Goal: Use online tool/utility

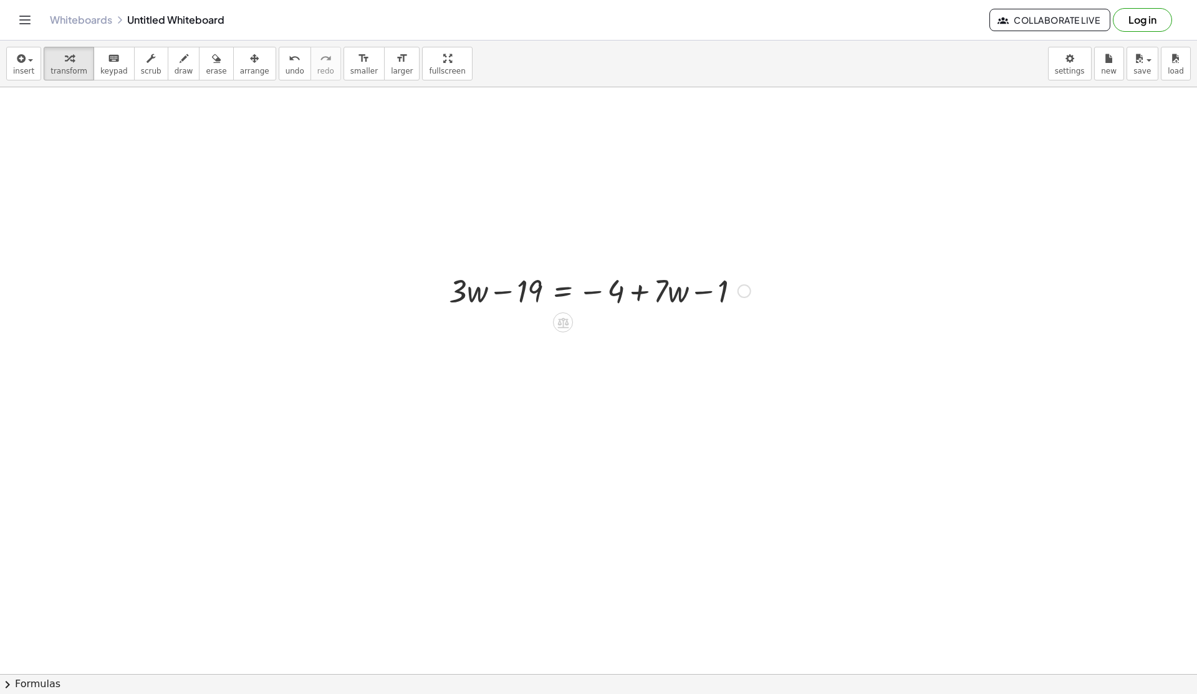
click at [526, 289] on div at bounding box center [600, 290] width 314 height 42
click at [557, 307] on div at bounding box center [600, 290] width 314 height 42
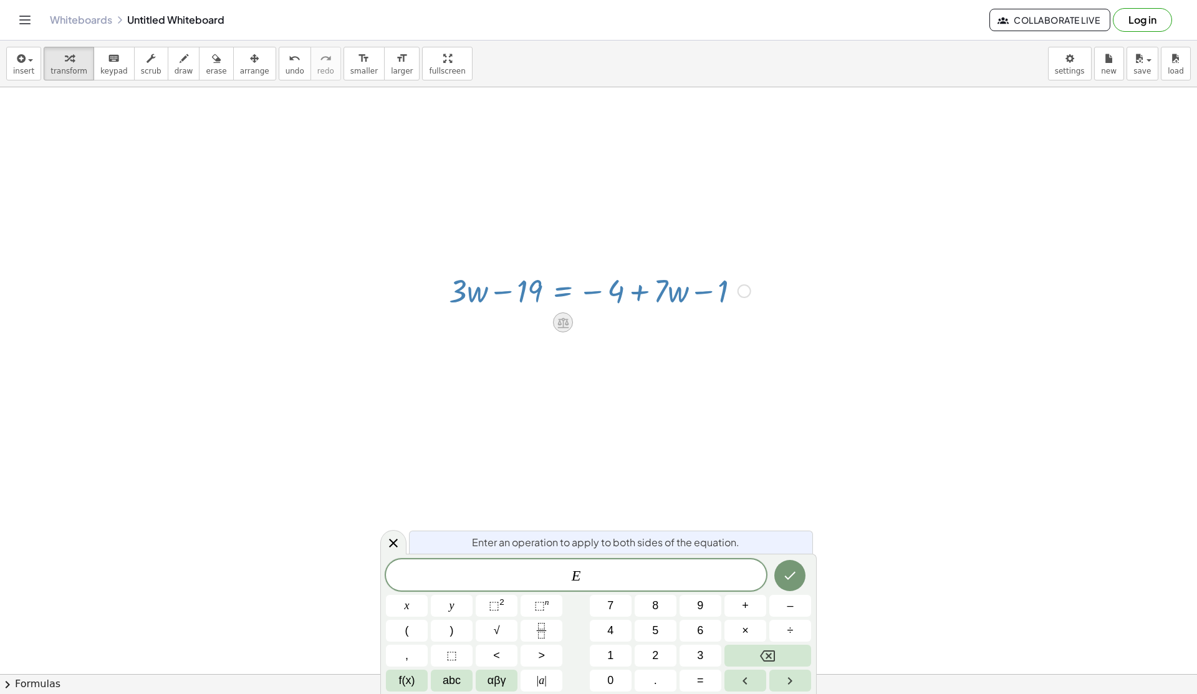
click at [563, 321] on icon at bounding box center [563, 322] width 11 height 11
click at [607, 326] on icon at bounding box center [612, 322] width 11 height 11
click at [662, 297] on div at bounding box center [600, 290] width 314 height 42
drag, startPoint x: 662, startPoint y: 297, endPoint x: 590, endPoint y: 333, distance: 80.3
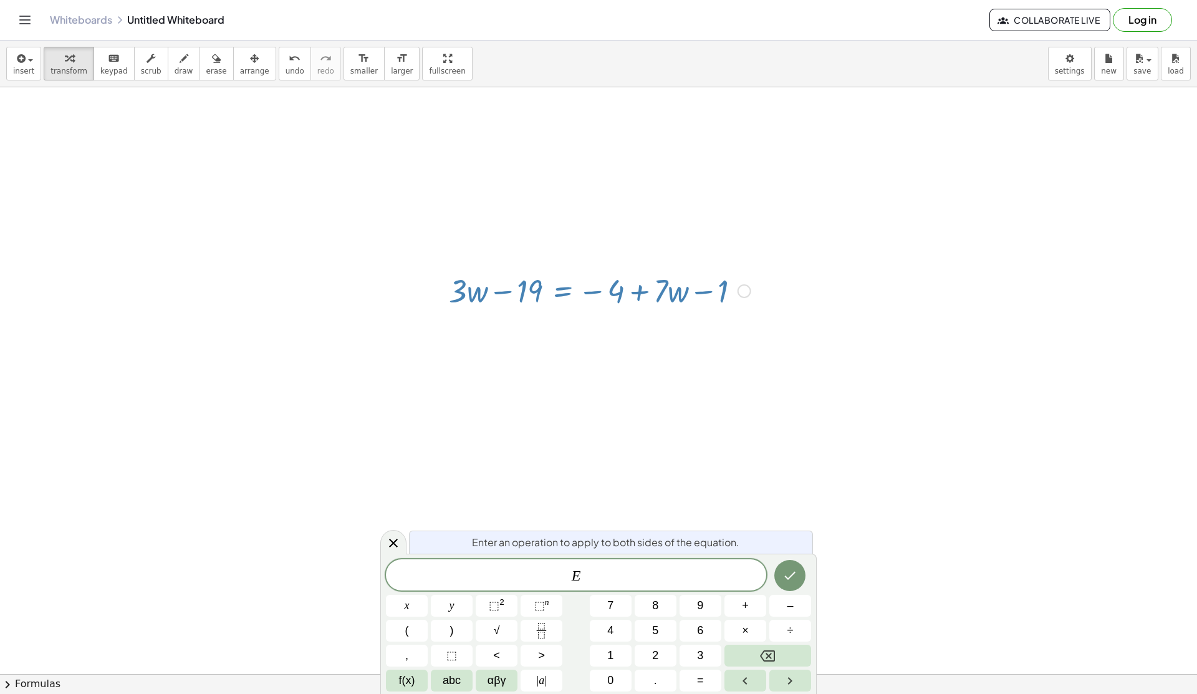
drag, startPoint x: 468, startPoint y: 296, endPoint x: 503, endPoint y: 308, distance: 36.5
click at [503, 308] on div at bounding box center [600, 290] width 314 height 42
drag, startPoint x: 558, startPoint y: 290, endPoint x: 548, endPoint y: 374, distance: 84.8
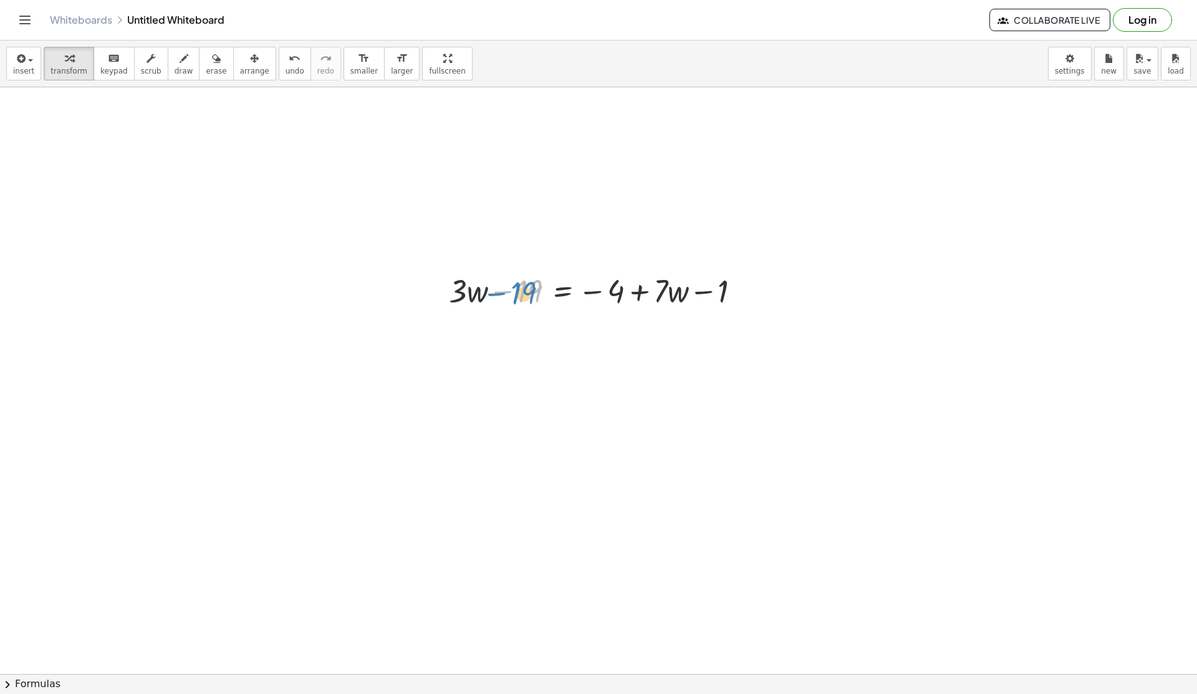
drag, startPoint x: 527, startPoint y: 287, endPoint x: 521, endPoint y: 288, distance: 6.4
click at [521, 288] on div at bounding box center [600, 290] width 314 height 42
drag, startPoint x: 477, startPoint y: 299, endPoint x: 467, endPoint y: 305, distance: 11.8
click at [467, 305] on div at bounding box center [600, 290] width 314 height 42
drag, startPoint x: 461, startPoint y: 295, endPoint x: 669, endPoint y: 332, distance: 210.3
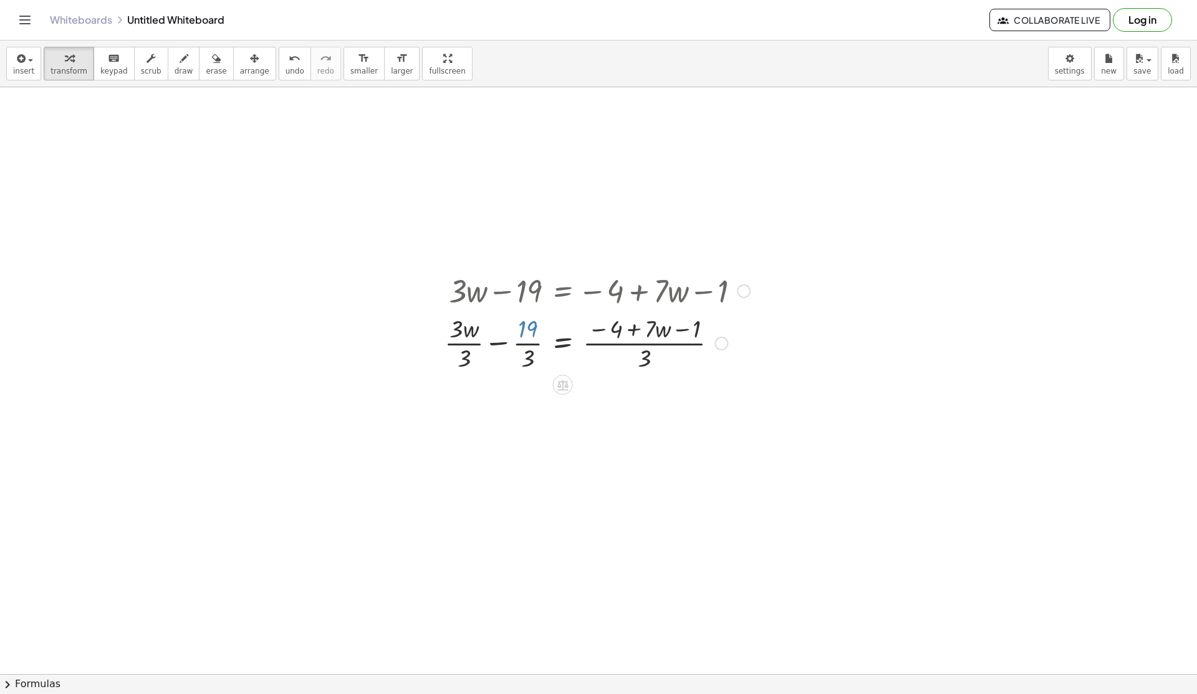
click at [530, 336] on div at bounding box center [597, 342] width 318 height 62
drag, startPoint x: 620, startPoint y: 334, endPoint x: 532, endPoint y: 367, distance: 94.2
click at [532, 367] on div at bounding box center [597, 342] width 318 height 62
